Goal: Communication & Community: Ask a question

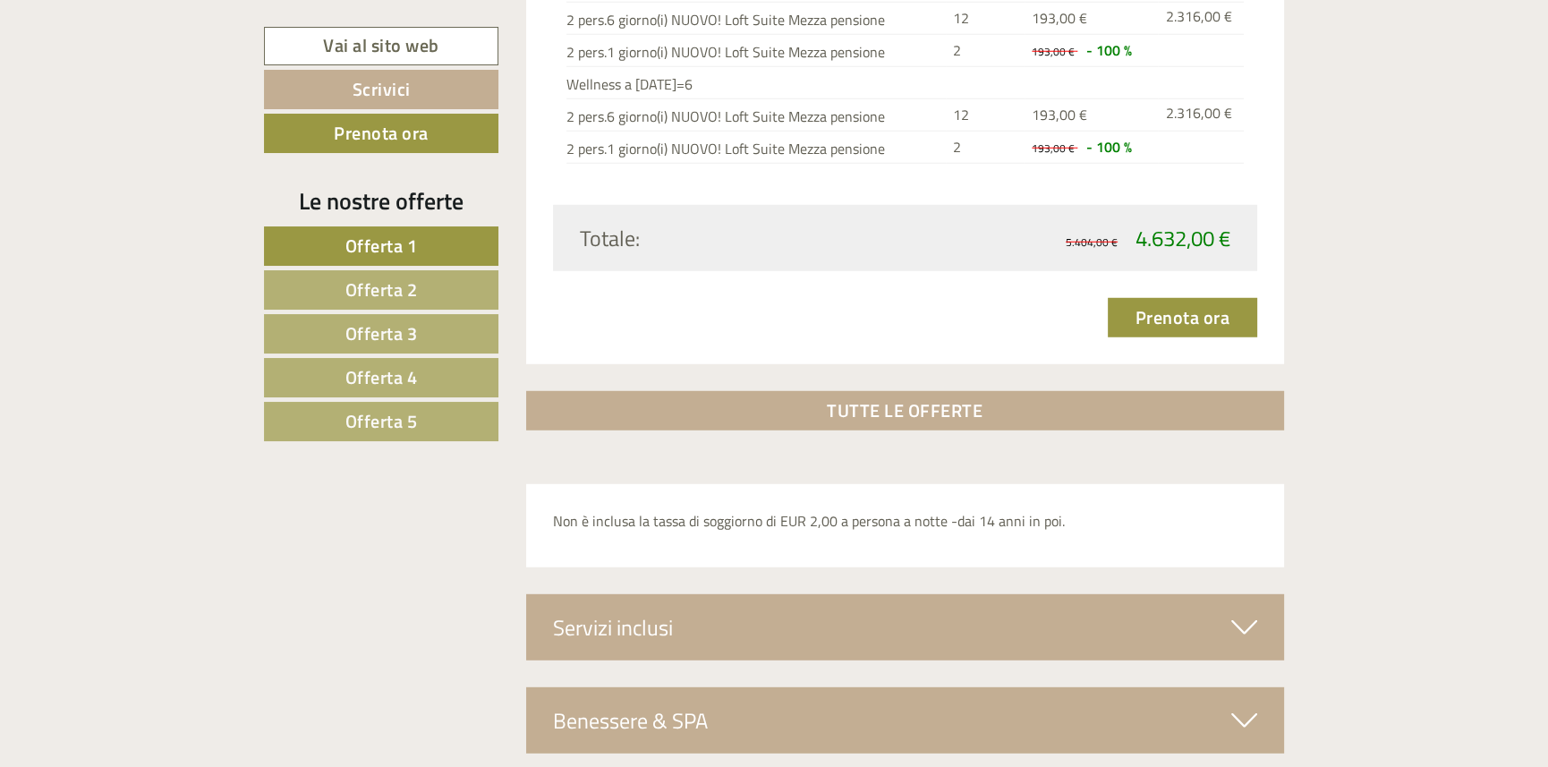
scroll to position [5966, 0]
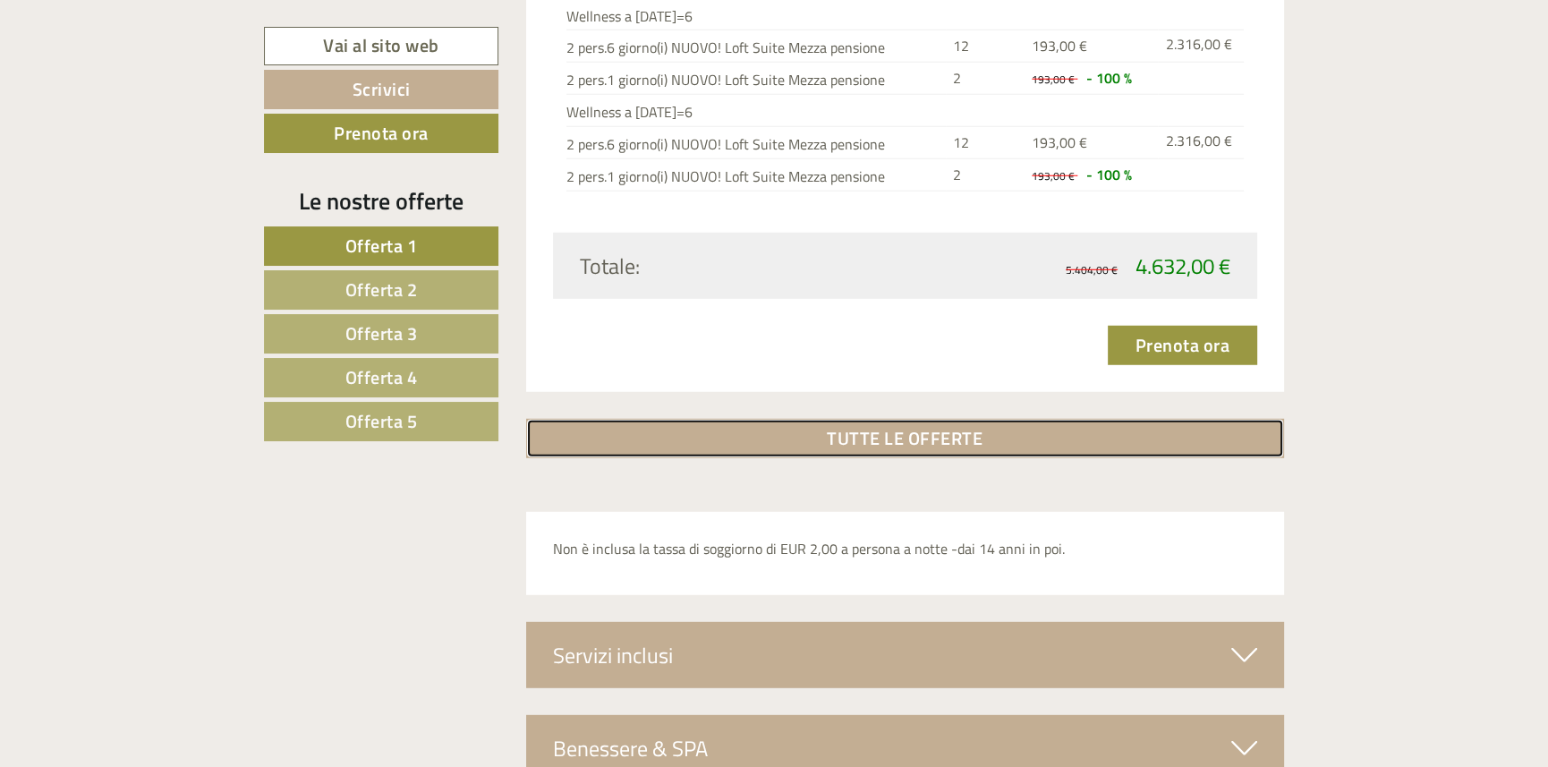
click at [827, 429] on link "TUTTE LE OFFERTE" at bounding box center [905, 438] width 759 height 39
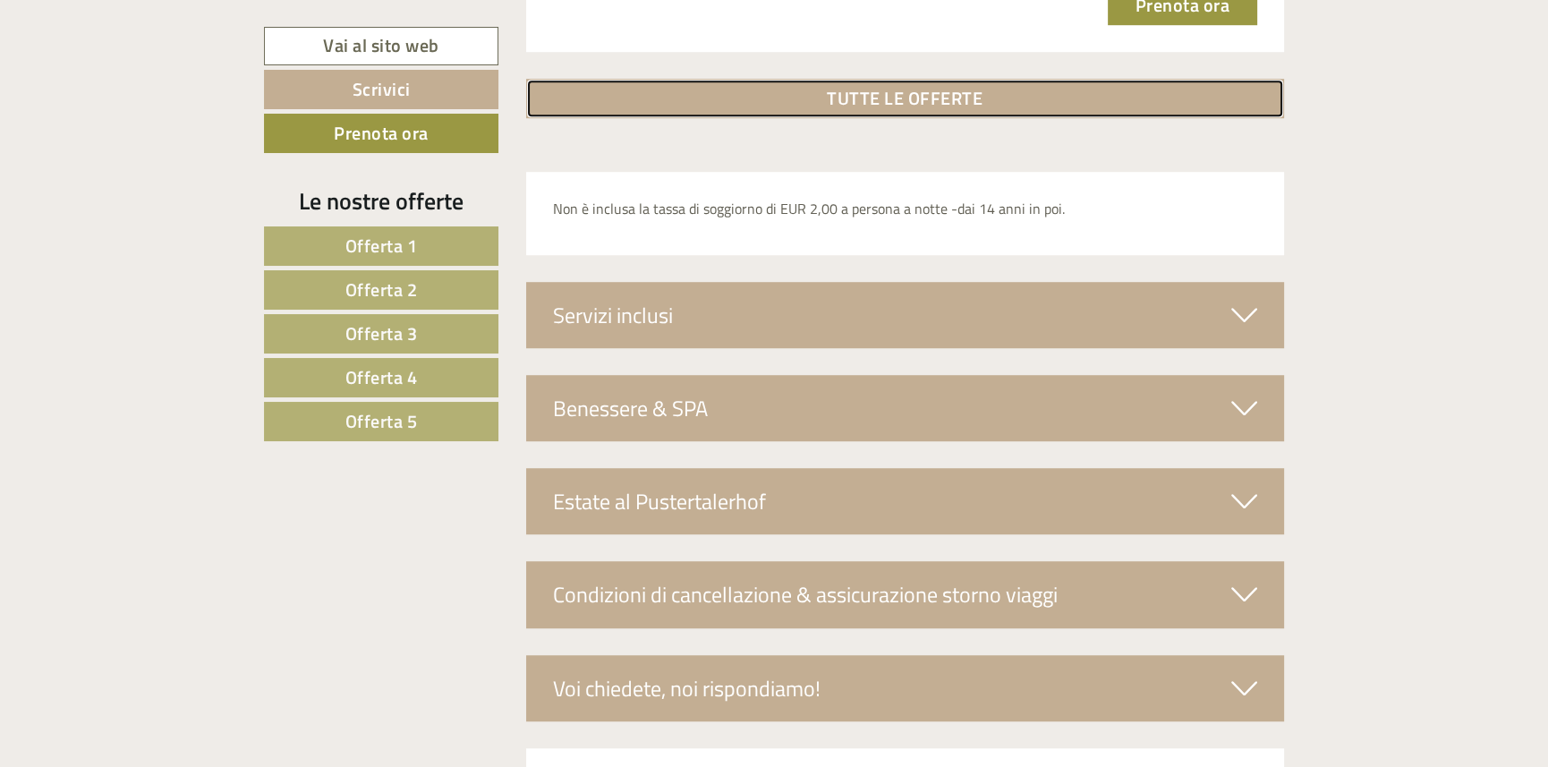
scroll to position [9755, 0]
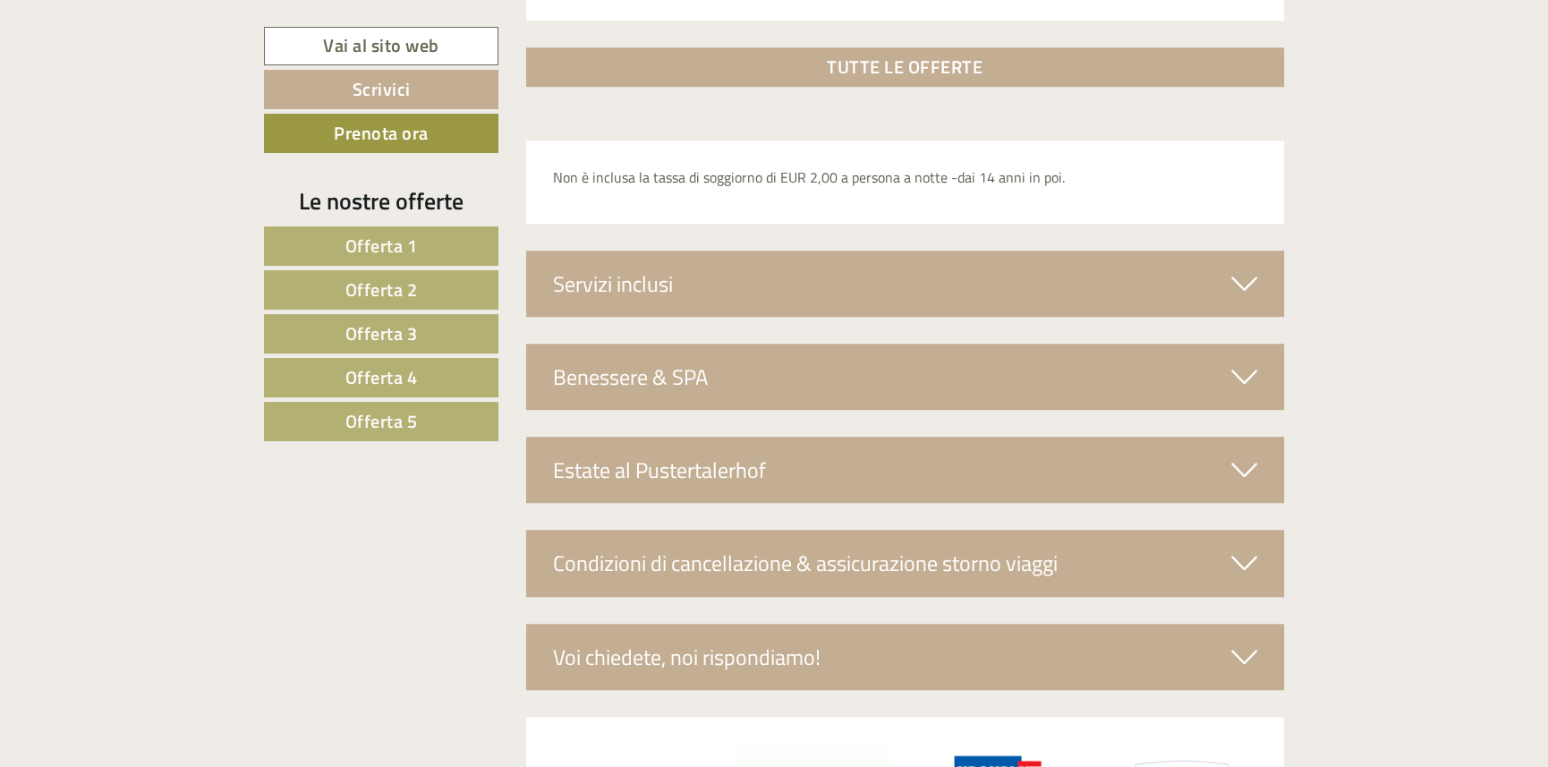
click at [789, 292] on div "Servizi inclusi" at bounding box center [905, 283] width 759 height 66
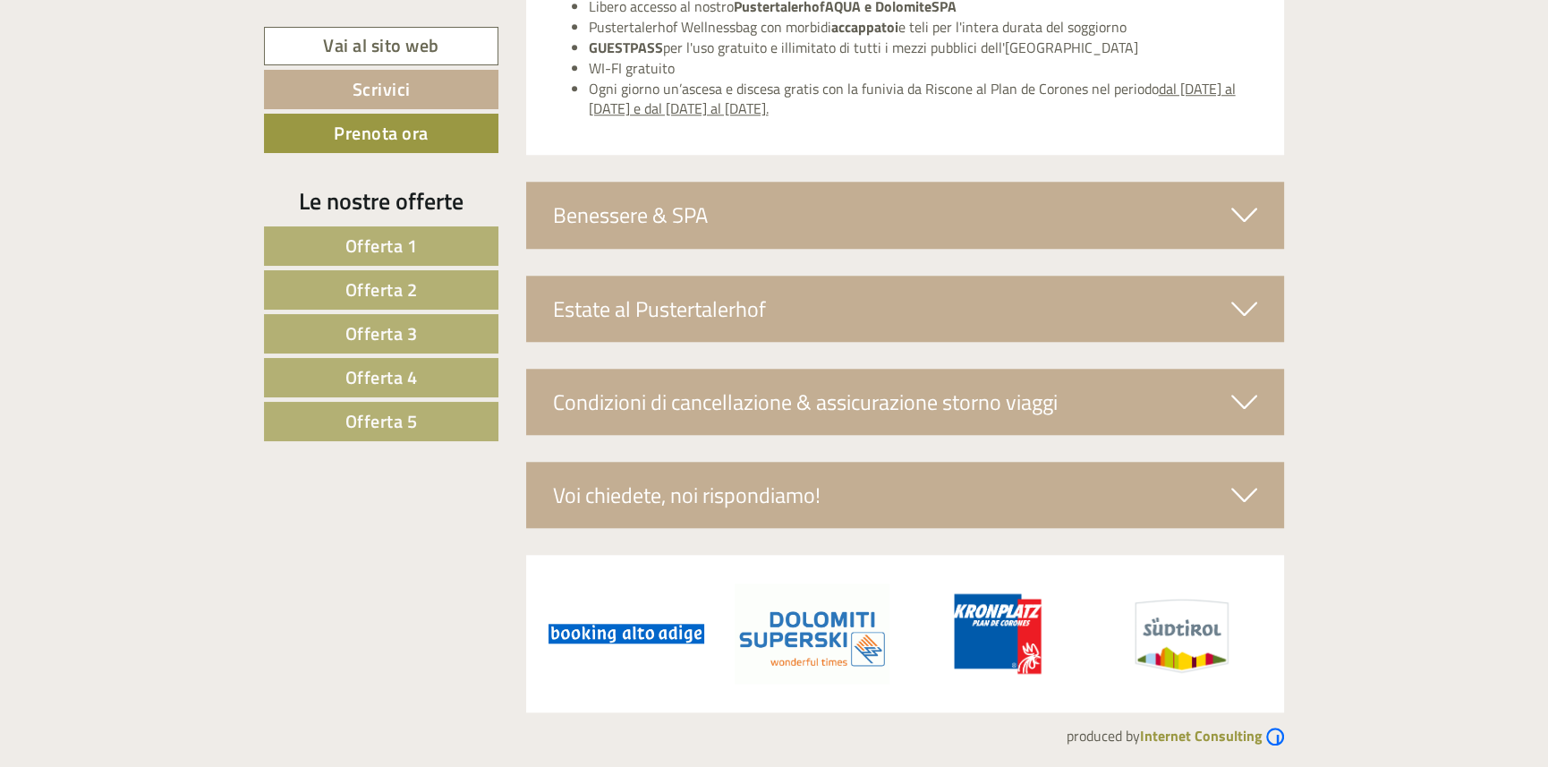
scroll to position [10185, 0]
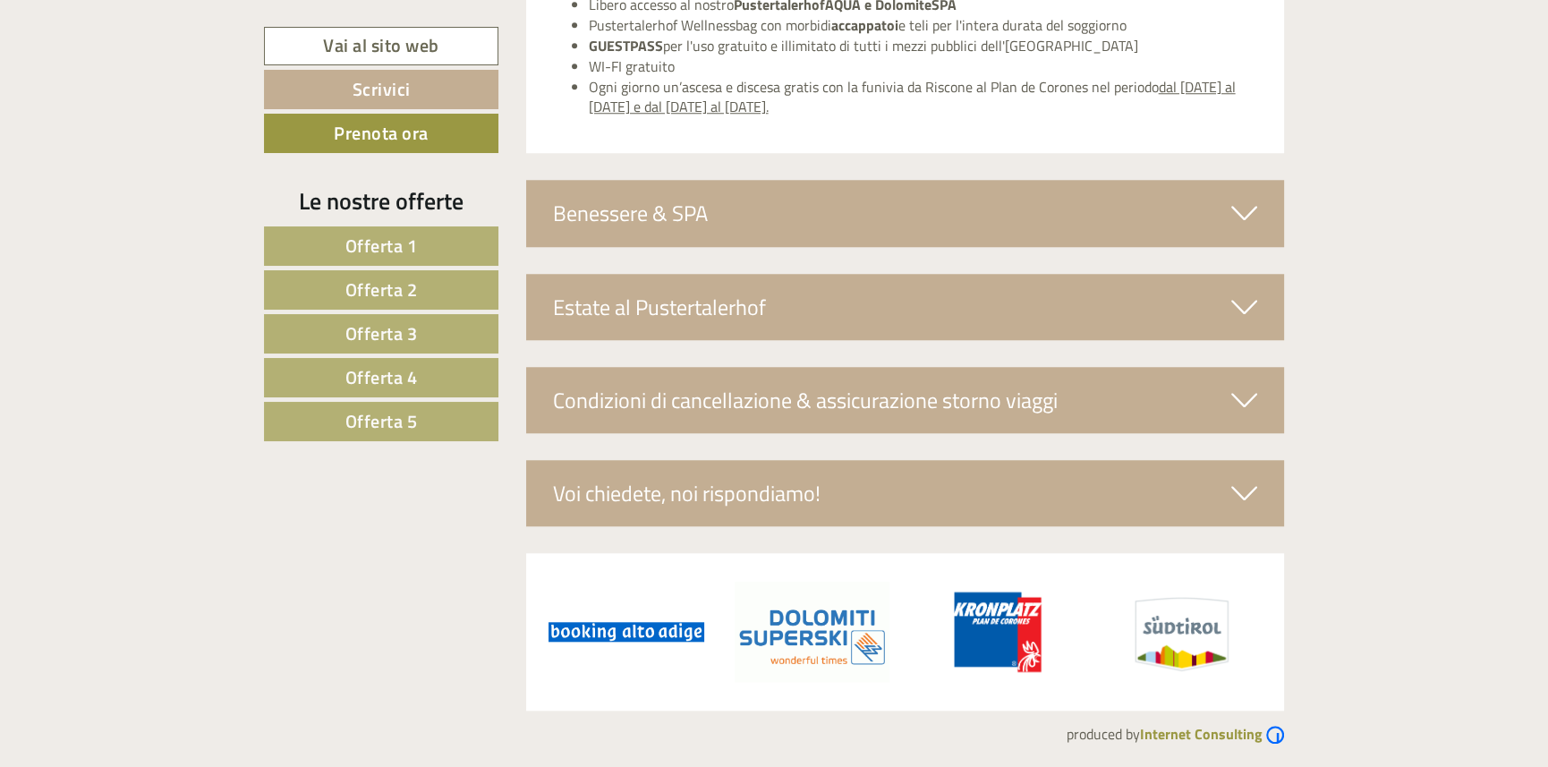
click at [742, 488] on div "Voi chiedete, noi rispondiamo!" at bounding box center [905, 493] width 759 height 66
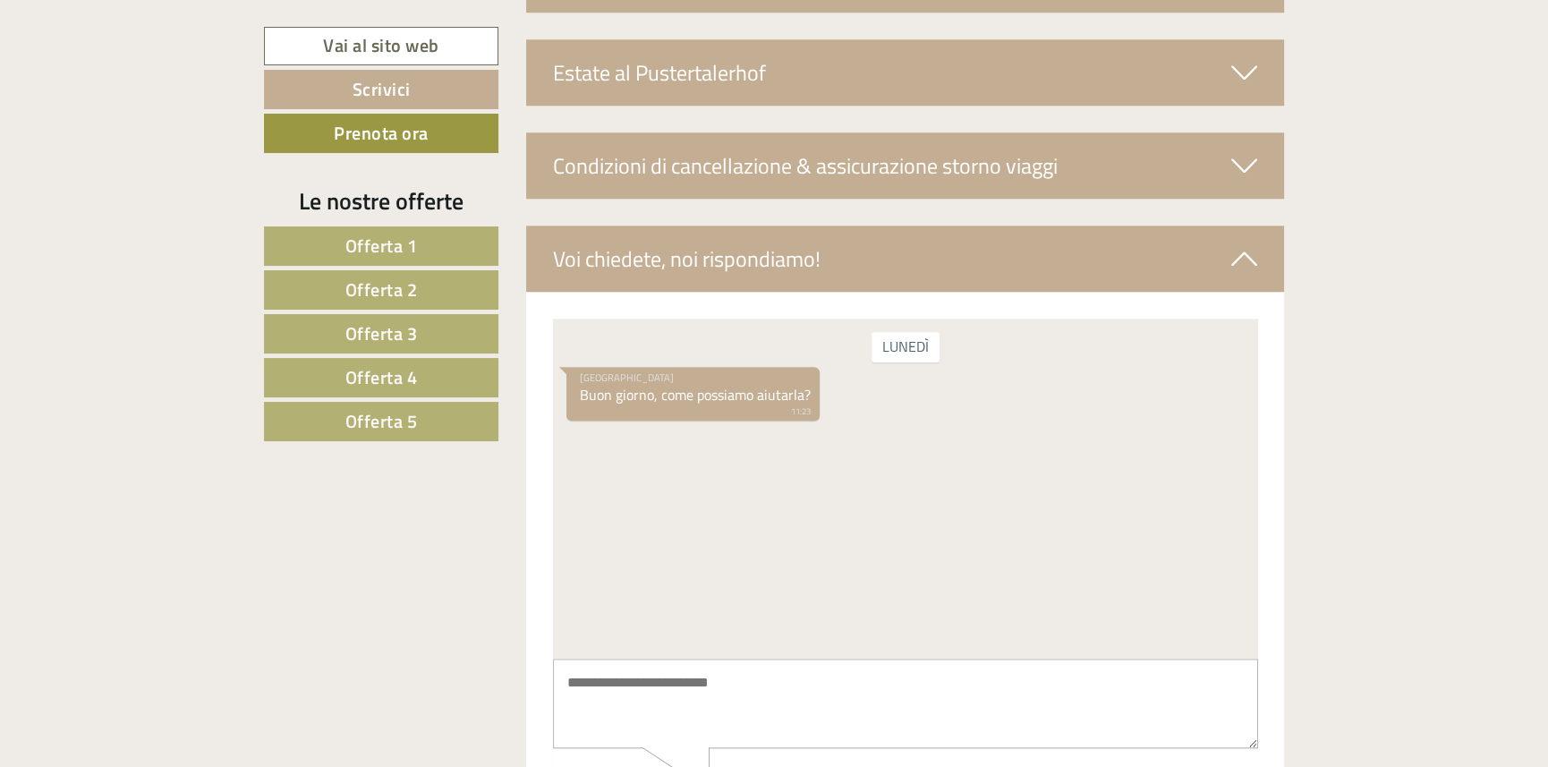
scroll to position [10452, 0]
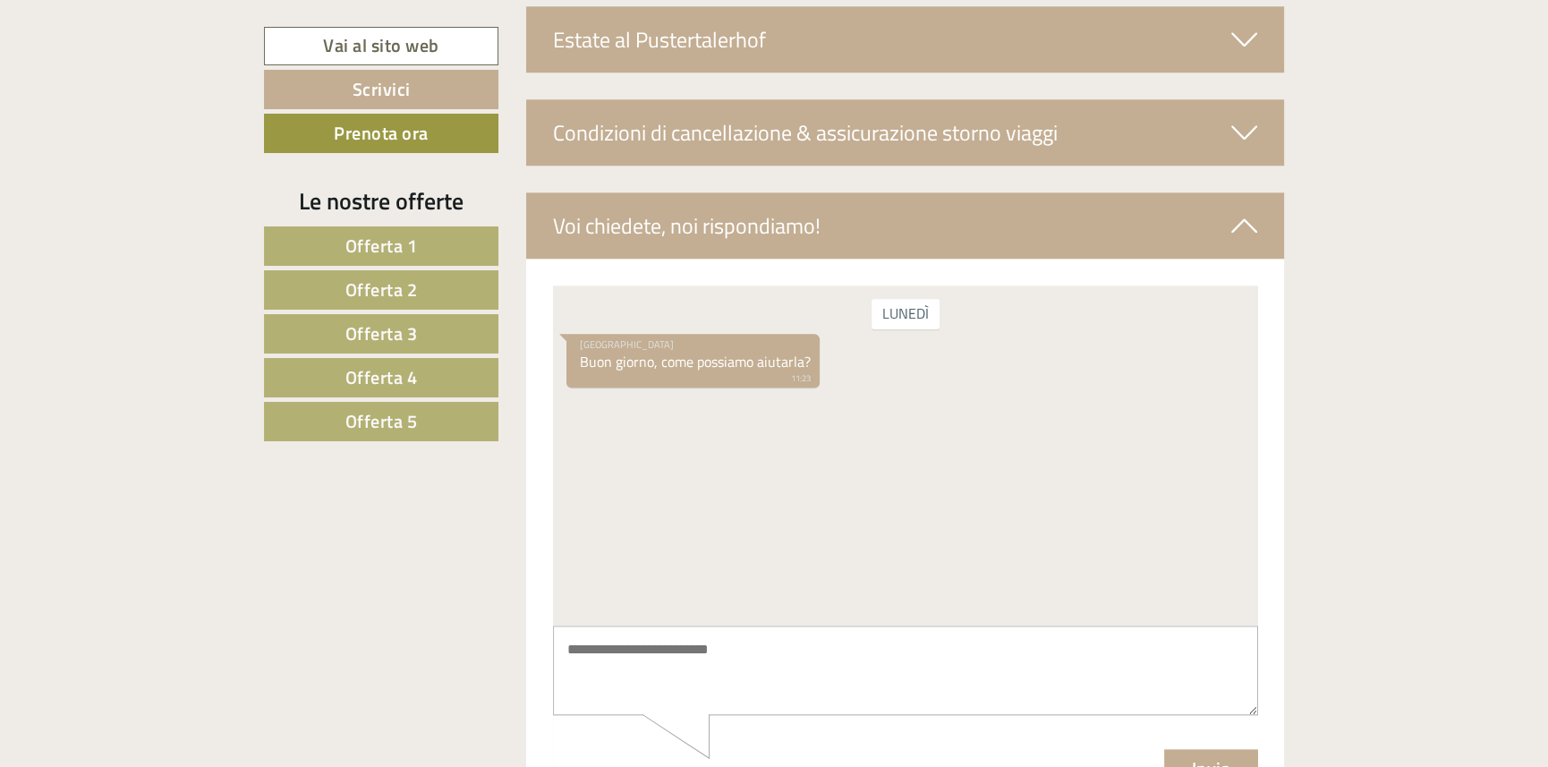
click at [626, 457] on div "lunedì Hotel Pustertalerhof Buon giorno, come possiamo aiutarla? 11:23" at bounding box center [904, 455] width 705 height 340
click at [751, 652] on textarea at bounding box center [904, 670] width 705 height 90
type textarea "*"
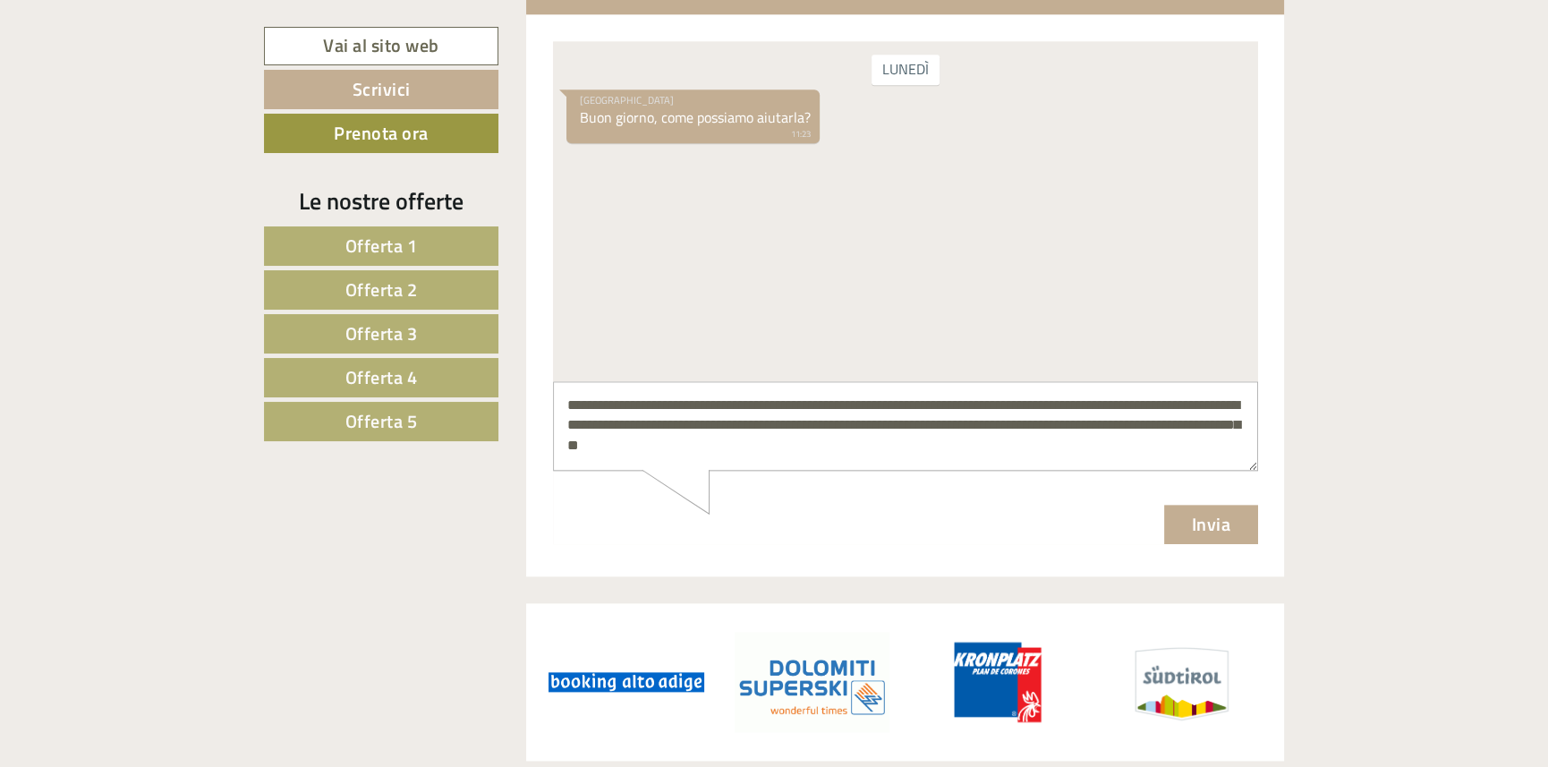
scroll to position [10722, 0]
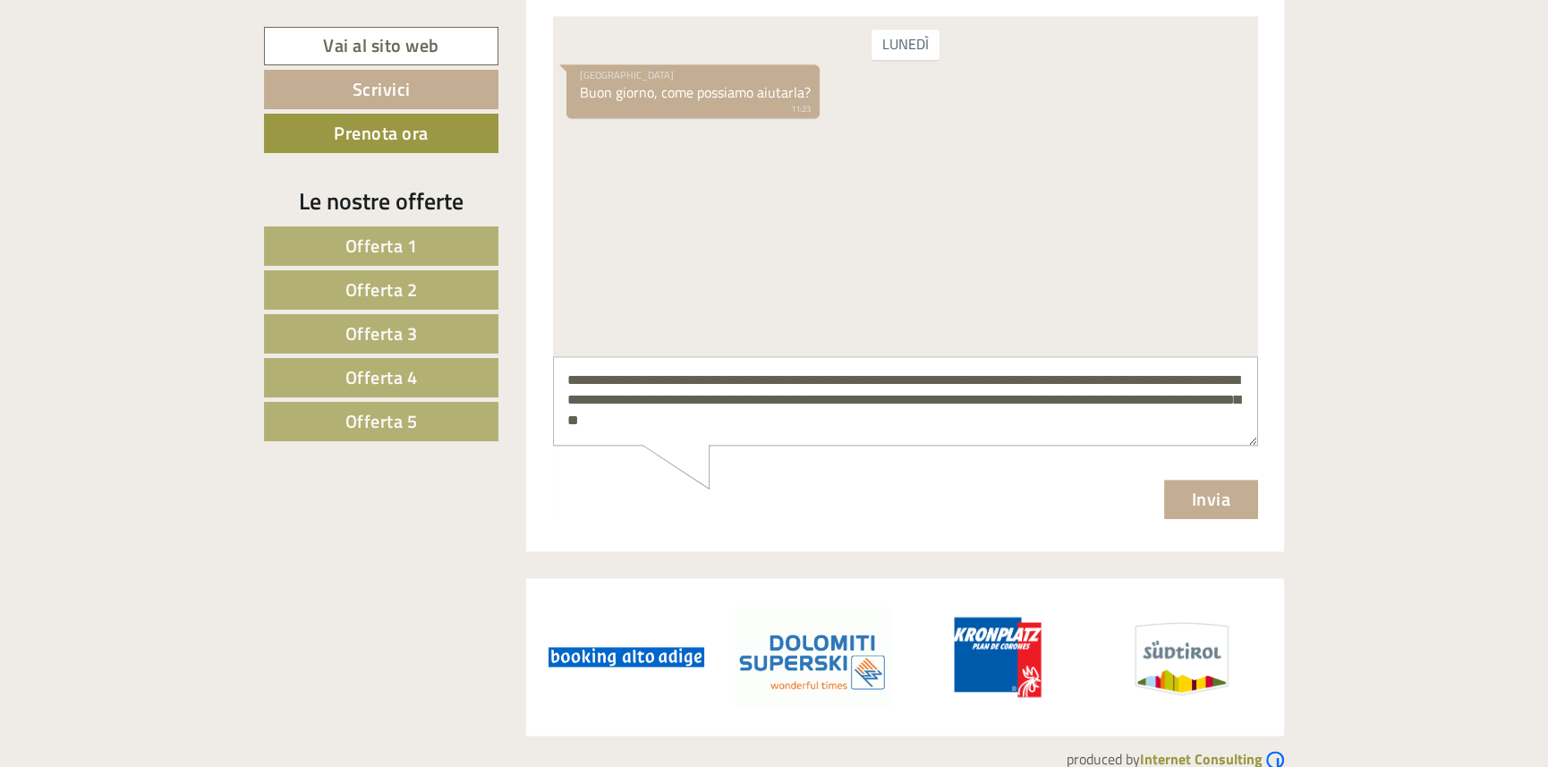
type textarea "**********"
click at [1198, 505] on button "Invia" at bounding box center [1210, 498] width 95 height 39
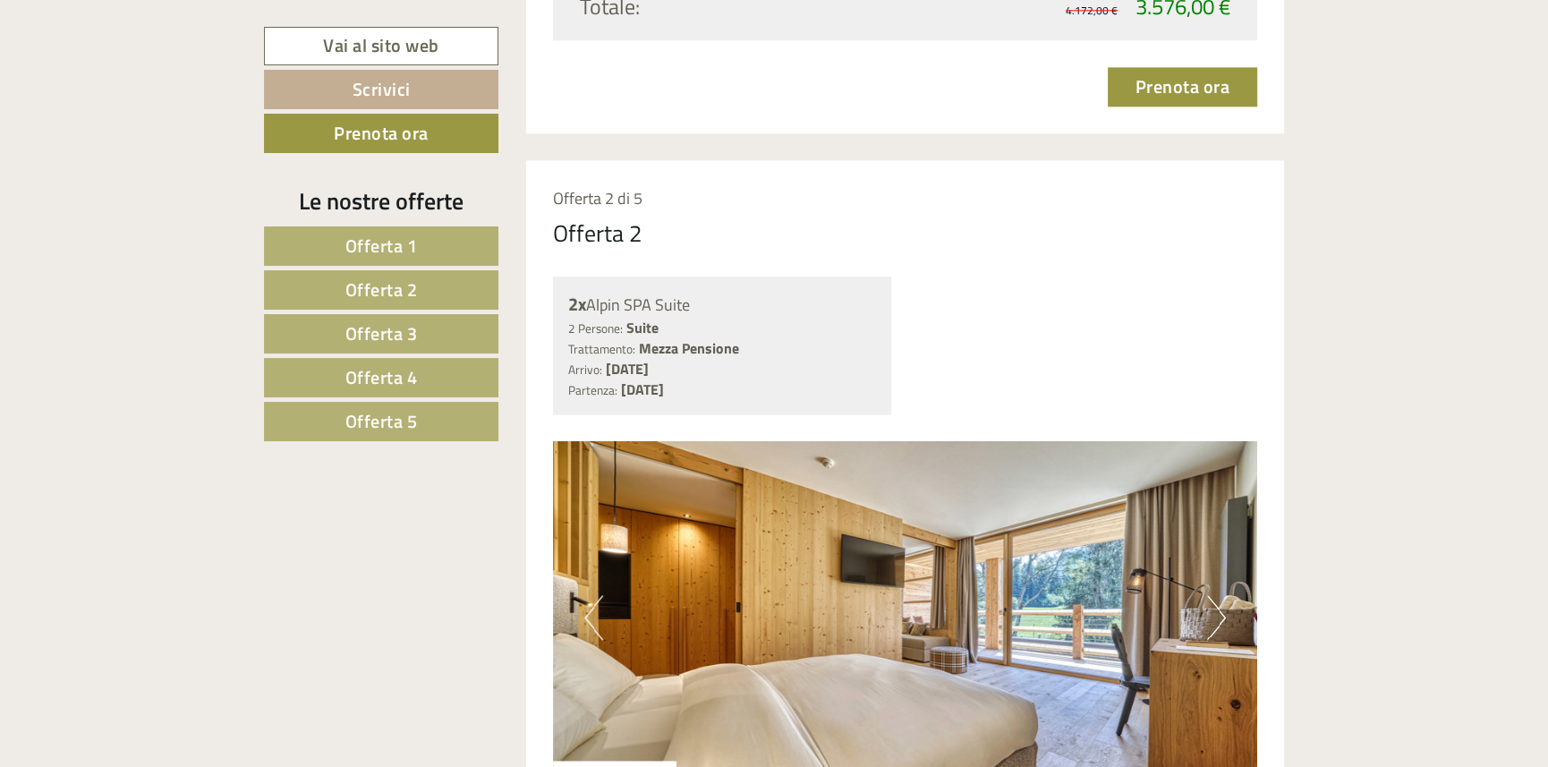
scroll to position [2759, 0]
